Goal: Information Seeking & Learning: Learn about a topic

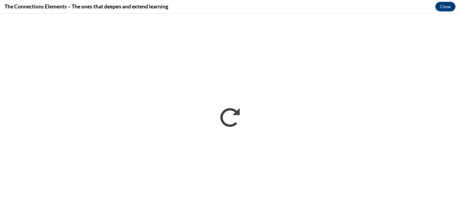
click at [111, 3] on h4 "The Connections Elements – The ones that deepen and extend learning" at bounding box center [87, 7] width 164 height 8
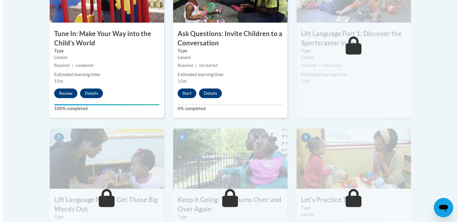
scroll to position [383, 0]
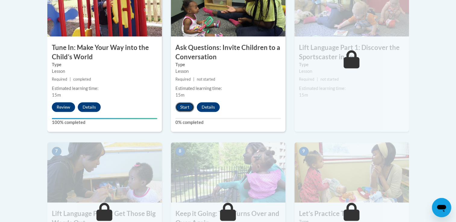
click at [185, 103] on button "Start" at bounding box center [184, 107] width 19 height 10
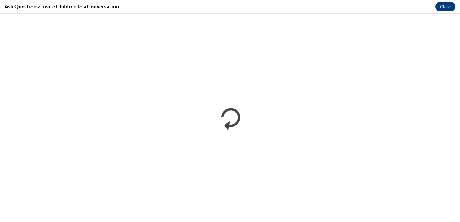
scroll to position [0, 0]
